Goal: Task Accomplishment & Management: Use online tool/utility

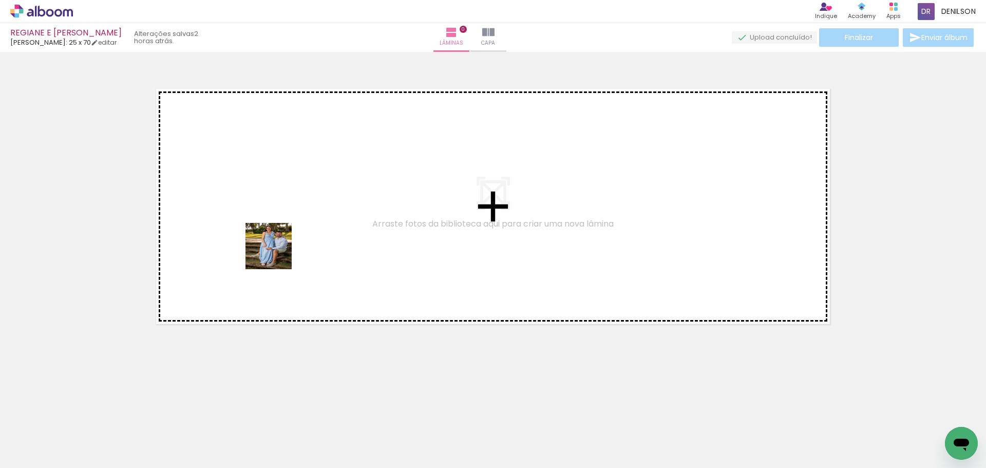
drag, startPoint x: 110, startPoint y: 444, endPoint x: 277, endPoint y: 253, distance: 254.1
click at [277, 253] on quentale-workspace at bounding box center [493, 234] width 986 height 468
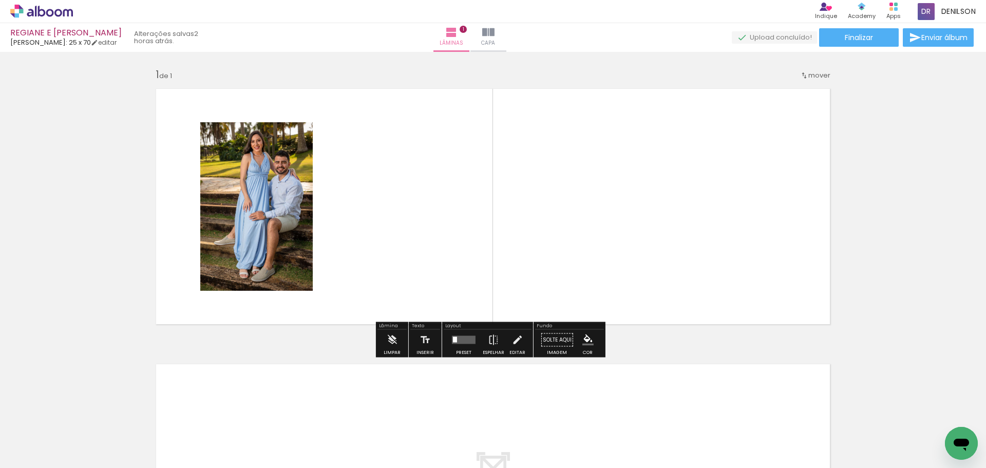
click at [54, 436] on iron-icon at bounding box center [52, 437] width 8 height 8
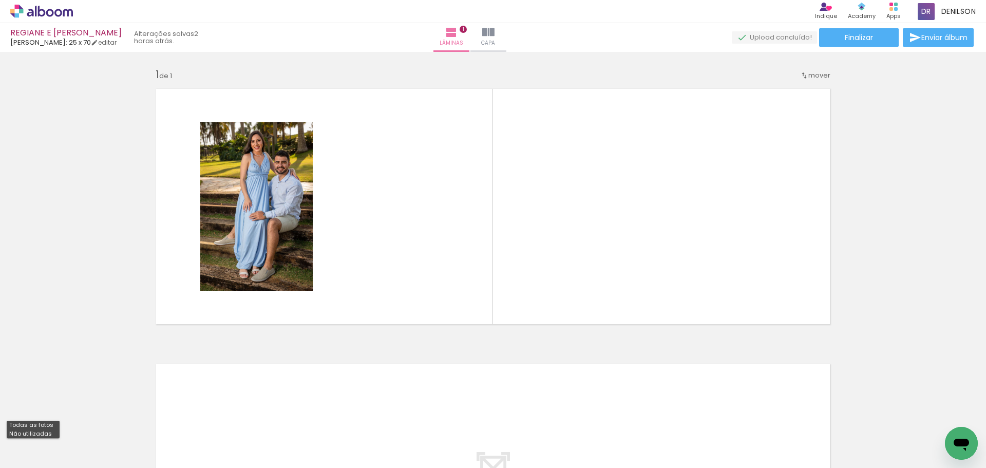
click at [0, 0] on slot "Não utilizadas" at bounding box center [0, 0] width 0 height 0
type input "Não utilizadas"
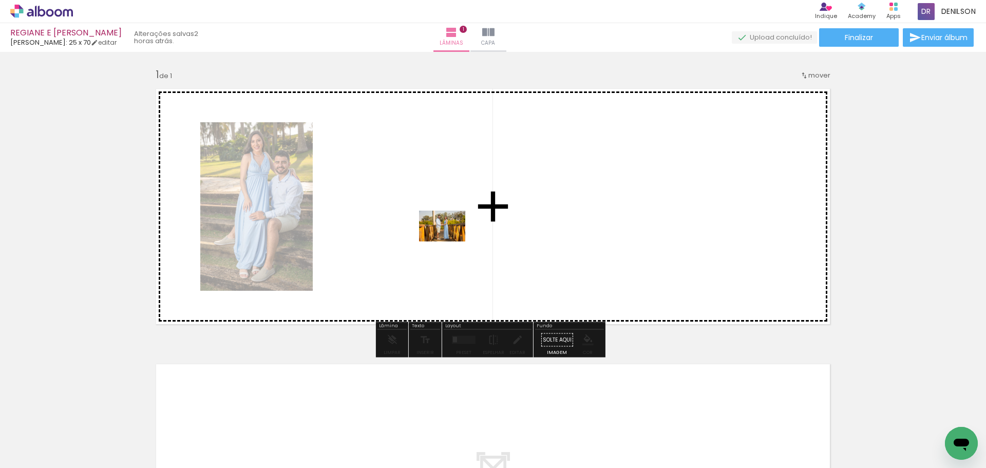
drag, startPoint x: 107, startPoint y: 438, endPoint x: 448, endPoint y: 241, distance: 393.7
click at [449, 241] on quentale-workspace at bounding box center [493, 234] width 986 height 468
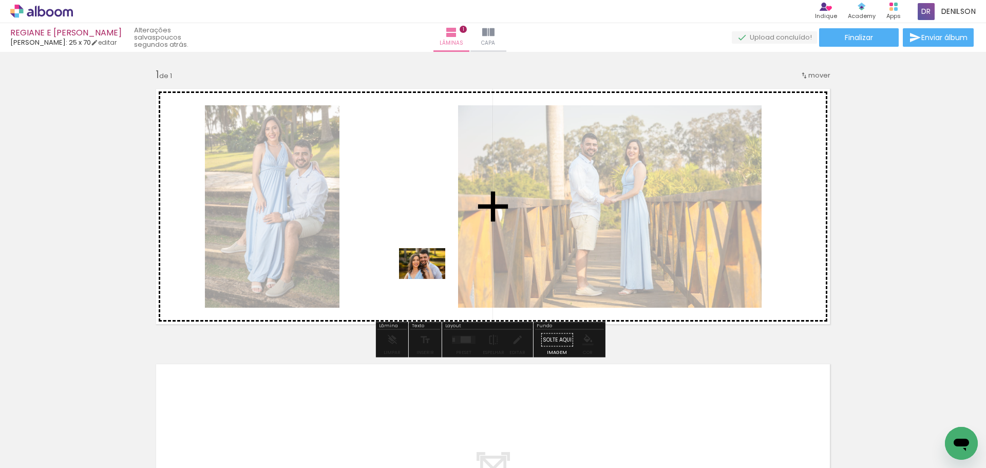
drag, startPoint x: 104, startPoint y: 432, endPoint x: 426, endPoint y: 278, distance: 356.6
click at [429, 278] on quentale-workspace at bounding box center [493, 234] width 986 height 468
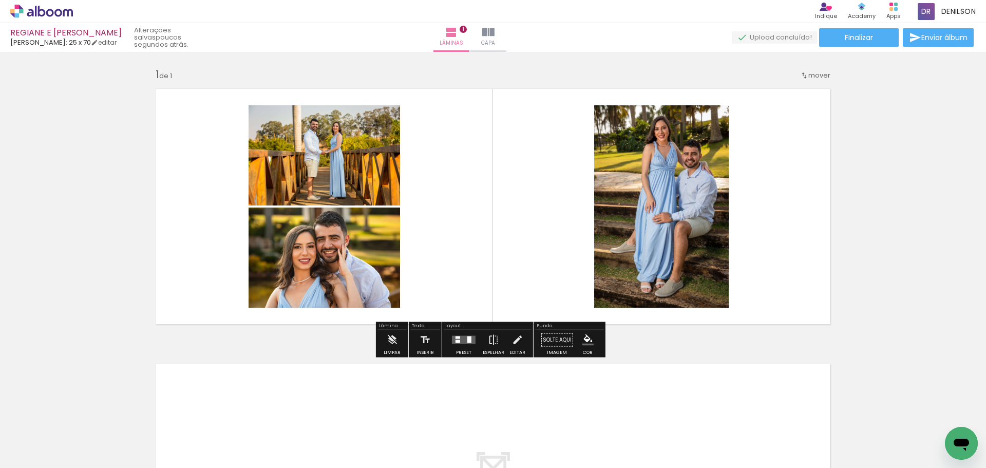
click at [465, 347] on div at bounding box center [464, 340] width 28 height 21
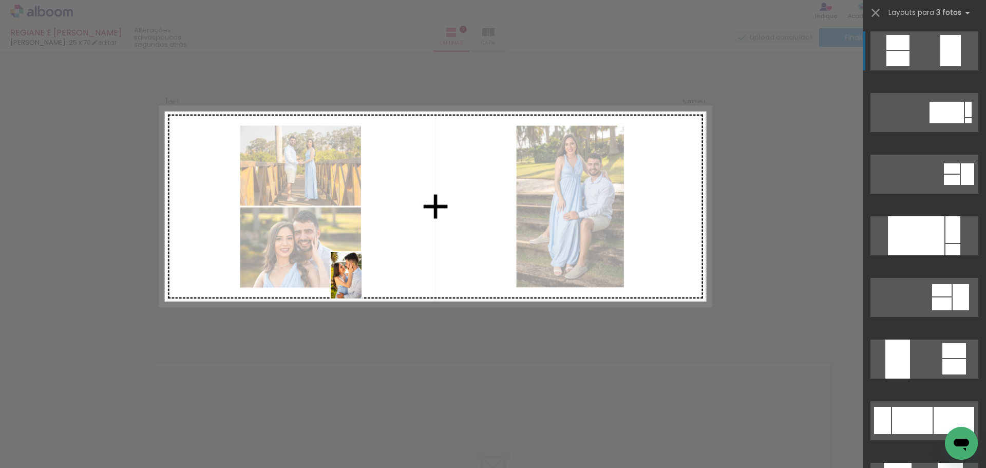
drag, startPoint x: 107, startPoint y: 434, endPoint x: 368, endPoint y: 273, distance: 306.0
click at [368, 273] on quentale-workspace at bounding box center [493, 234] width 986 height 468
drag, startPoint x: 107, startPoint y: 450, endPoint x: 427, endPoint y: 240, distance: 383.1
click at [434, 240] on quentale-workspace at bounding box center [493, 234] width 986 height 468
drag, startPoint x: 103, startPoint y: 431, endPoint x: 403, endPoint y: 241, distance: 355.4
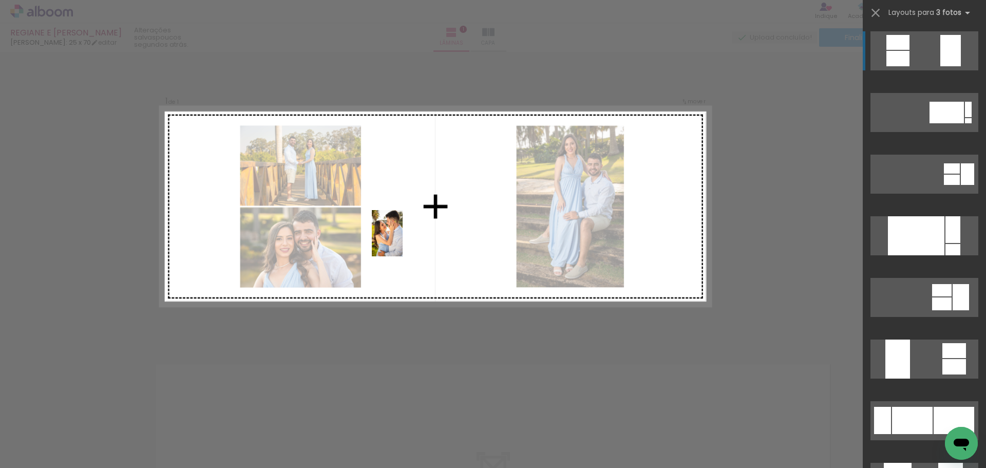
click at [403, 241] on quentale-workspace at bounding box center [493, 234] width 986 height 468
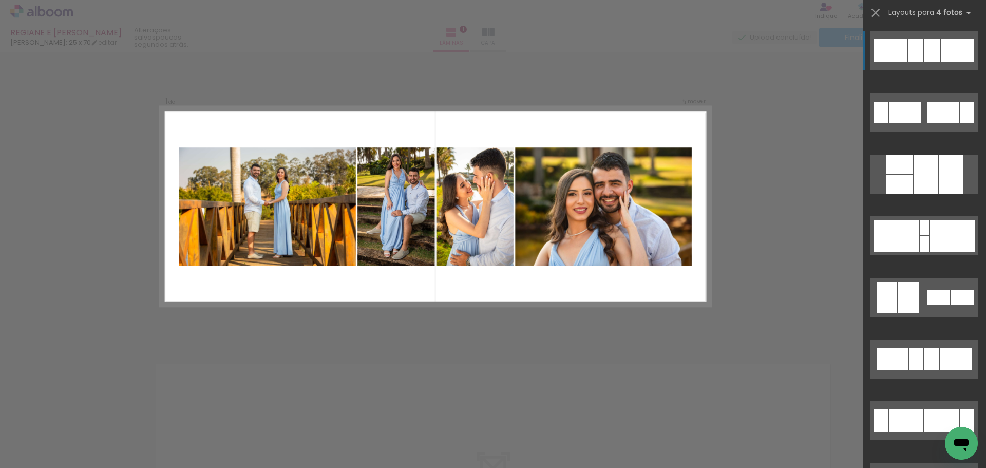
click at [791, 200] on div "Confirmar Cancelar" at bounding box center [493, 339] width 986 height 575
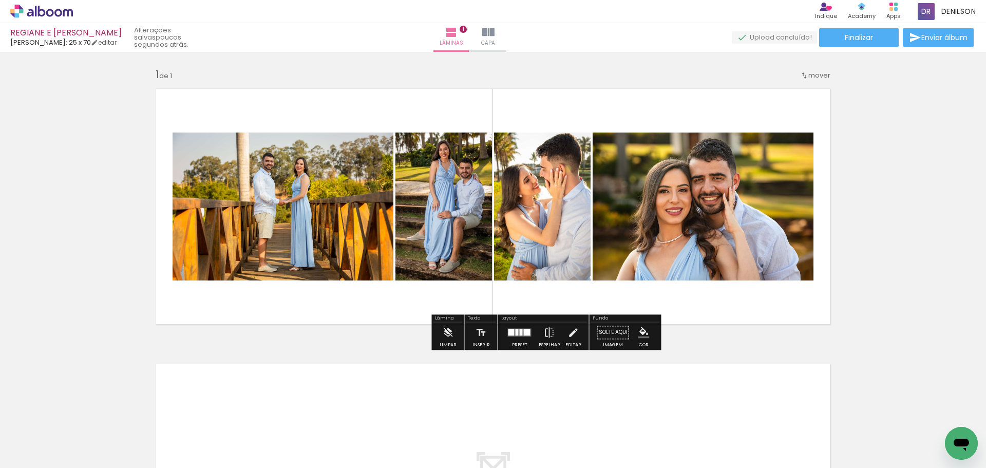
click at [516, 333] on div at bounding box center [517, 332] width 3 height 7
